Goal: Information Seeking & Learning: Learn about a topic

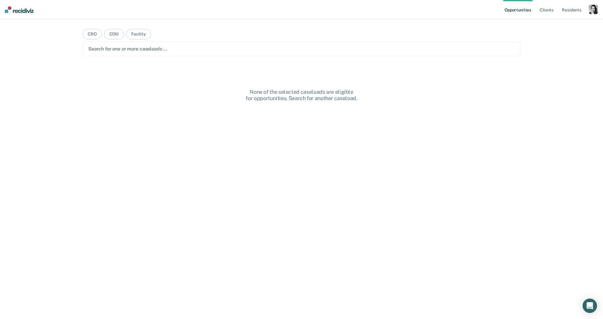
click at [593, 14] on div "button" at bounding box center [594, 10] width 10 height 10
click at [556, 26] on link "Profile" at bounding box center [569, 24] width 48 height 5
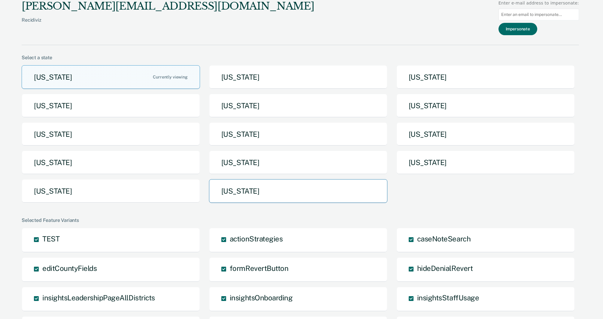
click at [209, 192] on div "Arizona Arkansas California Idaho Iowa Maine Michigan Missouri Nebraska North D…" at bounding box center [301, 136] width 558 height 142
click at [227, 195] on button "Utah" at bounding box center [298, 191] width 178 height 24
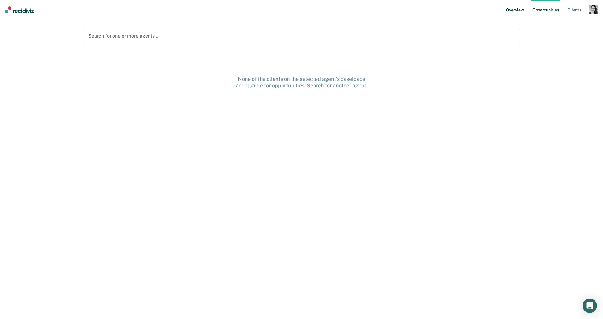
click at [521, 13] on link "Overview" at bounding box center [515, 9] width 20 height 19
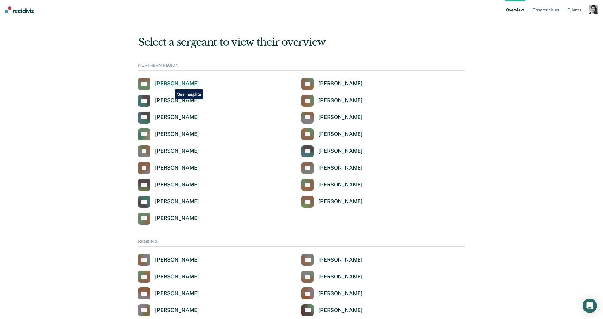
click at [170, 85] on div "Brandi Herrera" at bounding box center [177, 83] width 44 height 7
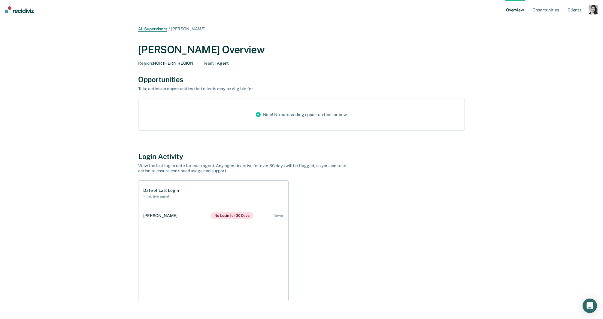
click at [151, 30] on link "All Supervisors" at bounding box center [152, 28] width 29 height 5
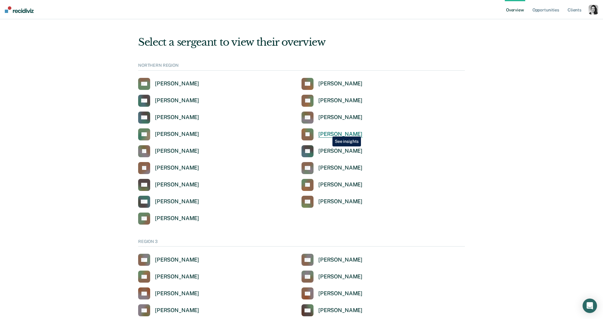
click at [328, 132] on div "James Campos" at bounding box center [340, 134] width 44 height 7
